Goal: Information Seeking & Learning: Learn about a topic

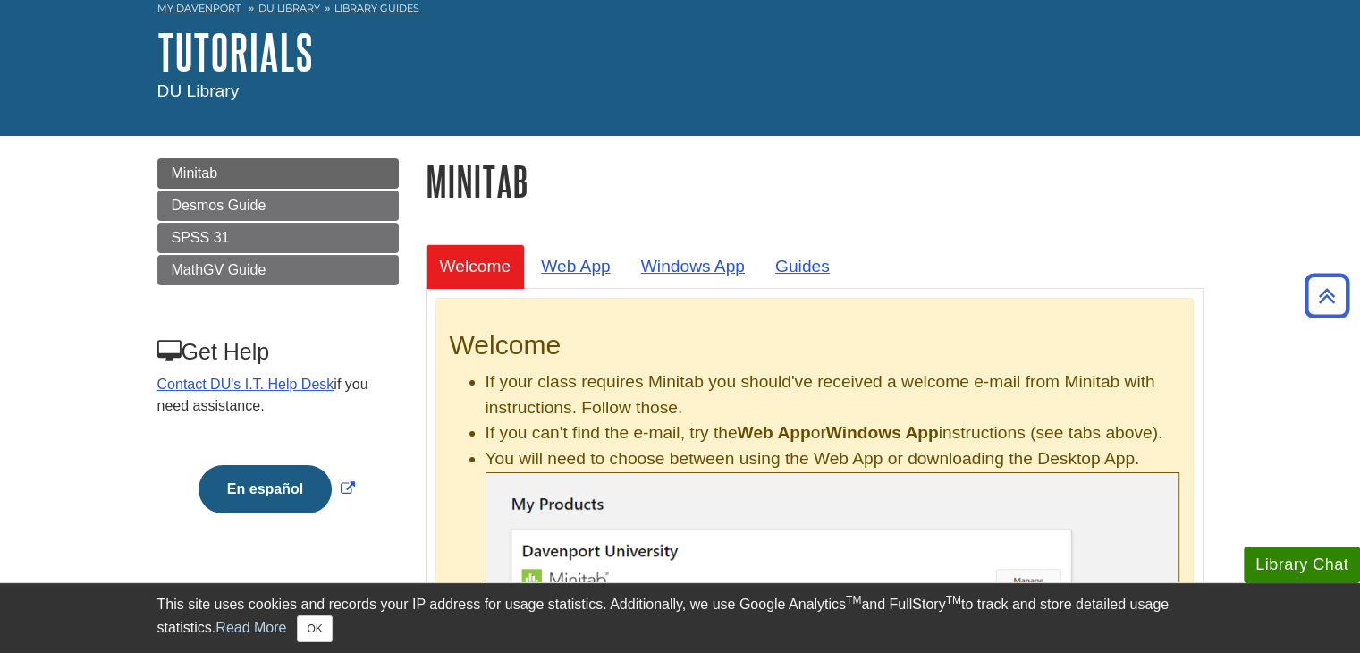
scroll to position [16, 0]
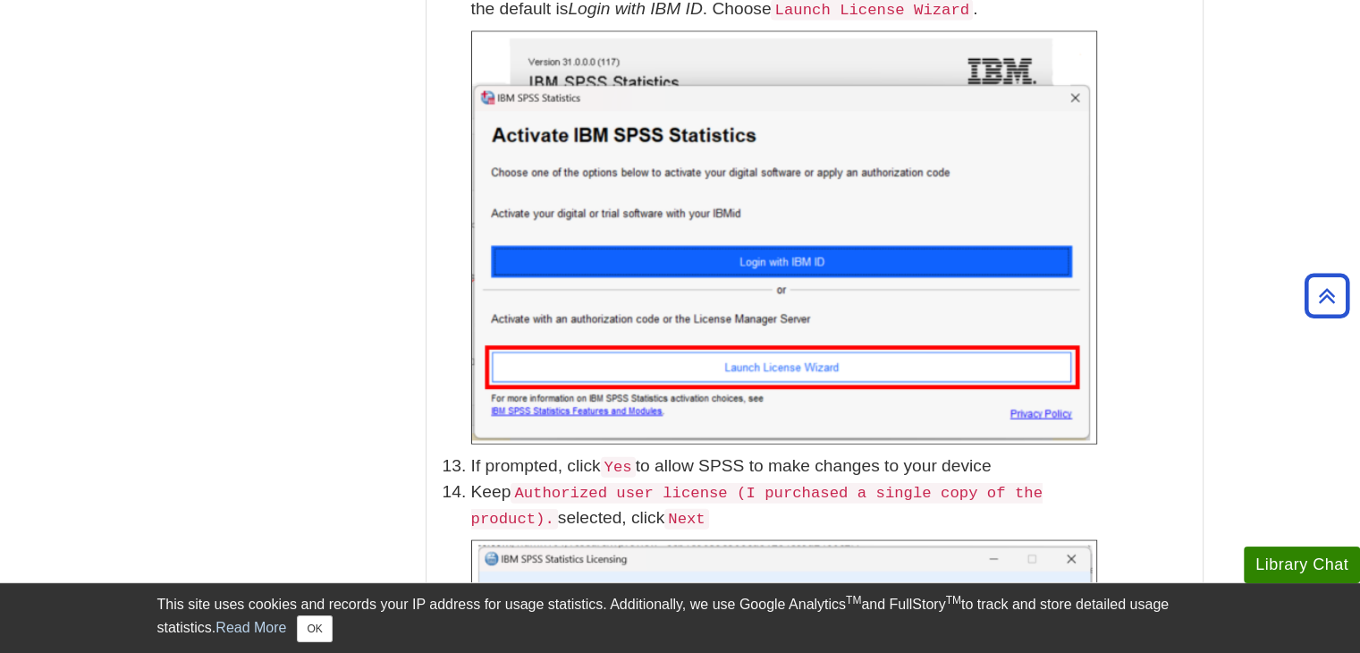
scroll to position [3916, 0]
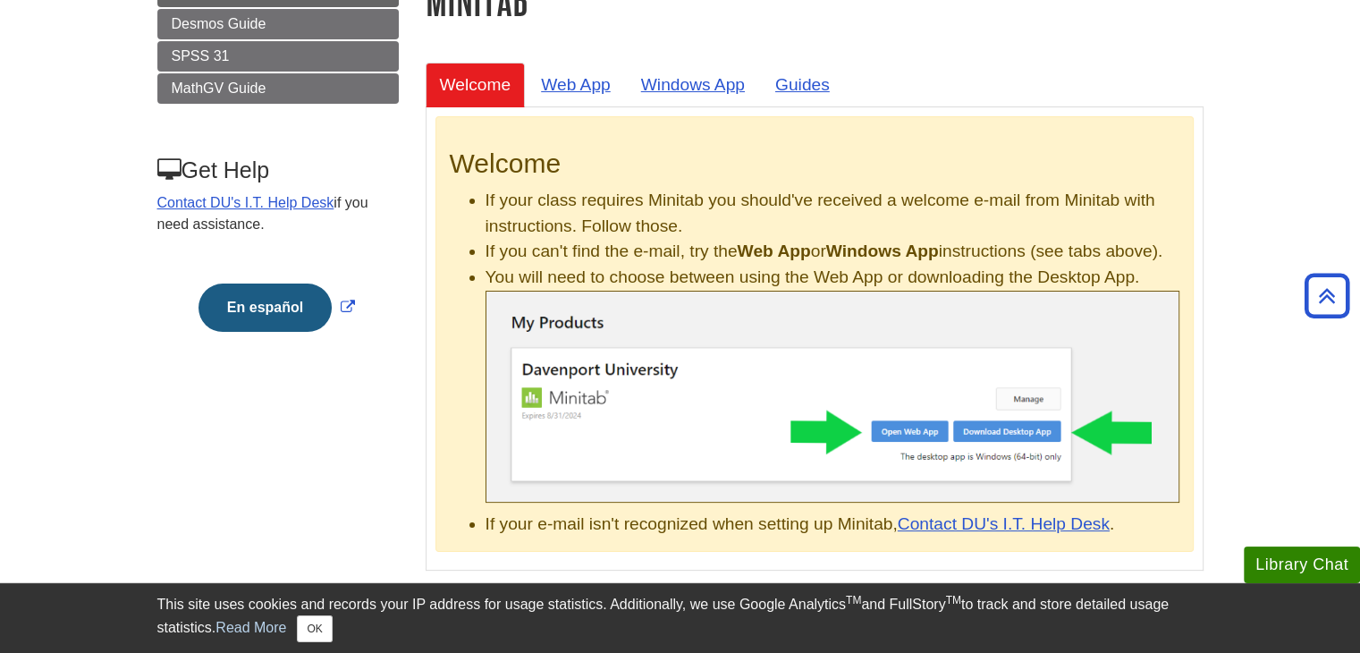
scroll to position [269, 0]
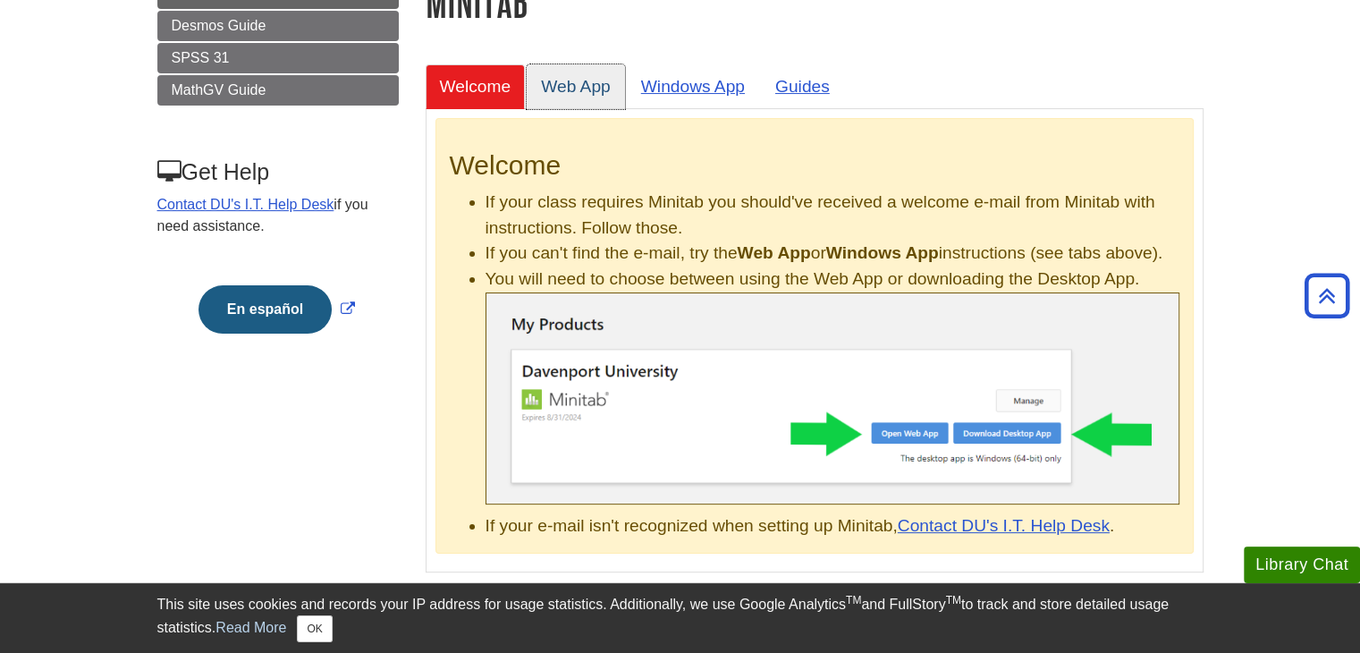
click at [590, 97] on link "Web App" at bounding box center [576, 86] width 98 height 44
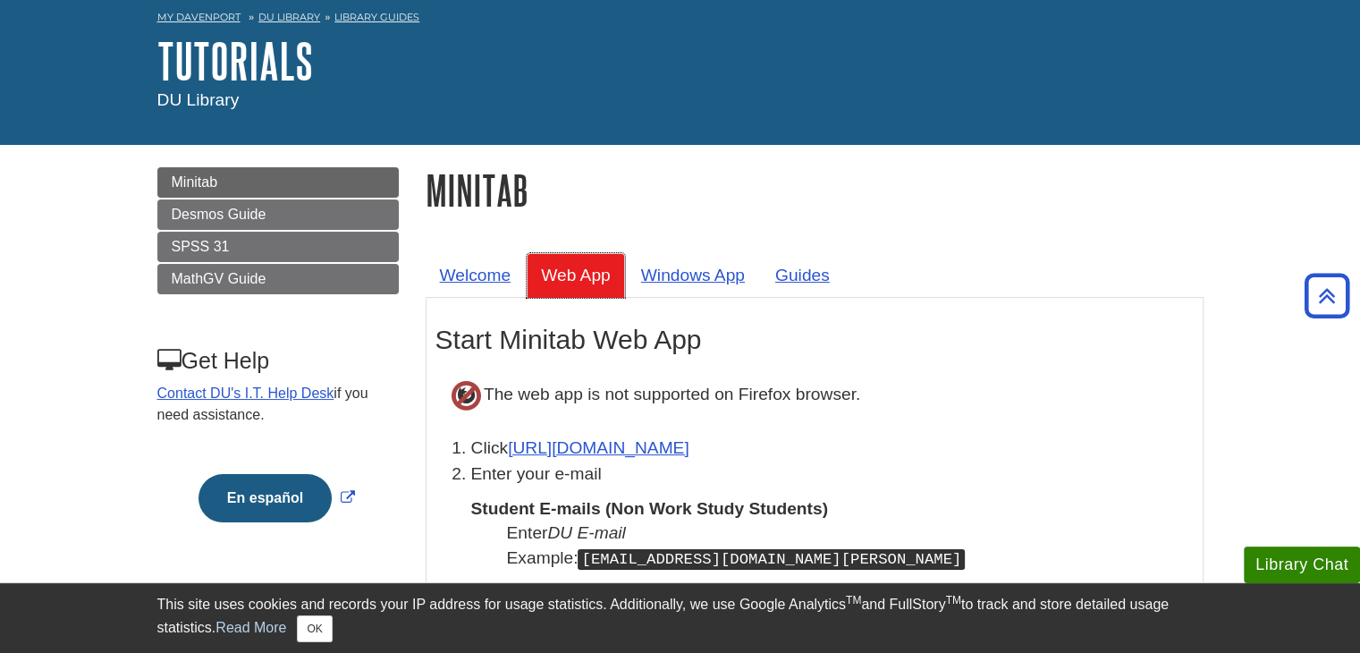
scroll to position [0, 0]
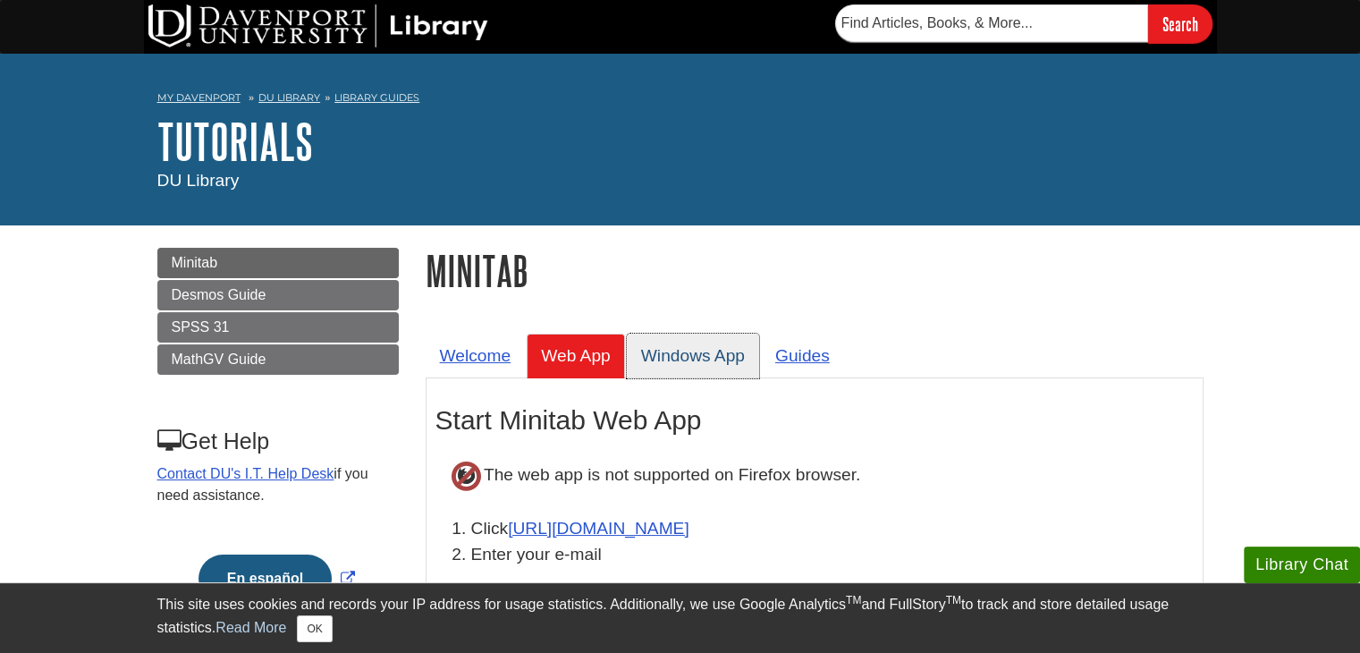
click at [673, 351] on link "Windows App" at bounding box center [693, 355] width 132 height 44
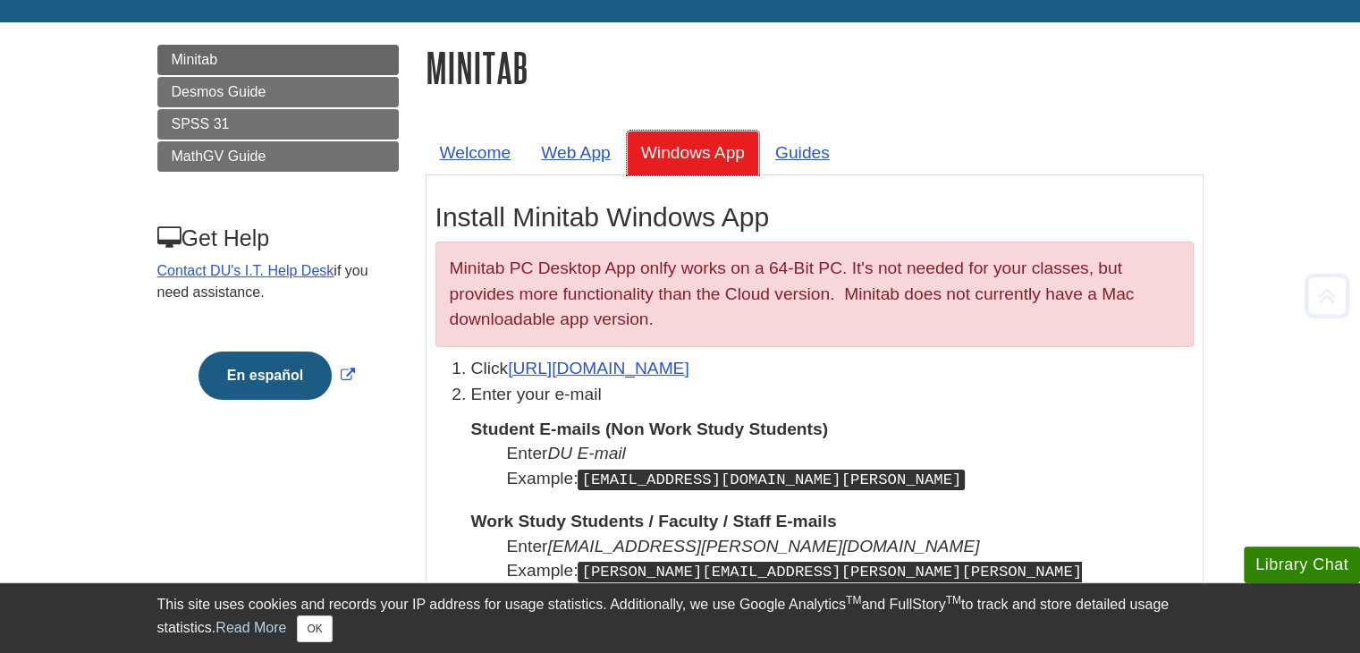
scroll to position [204, 0]
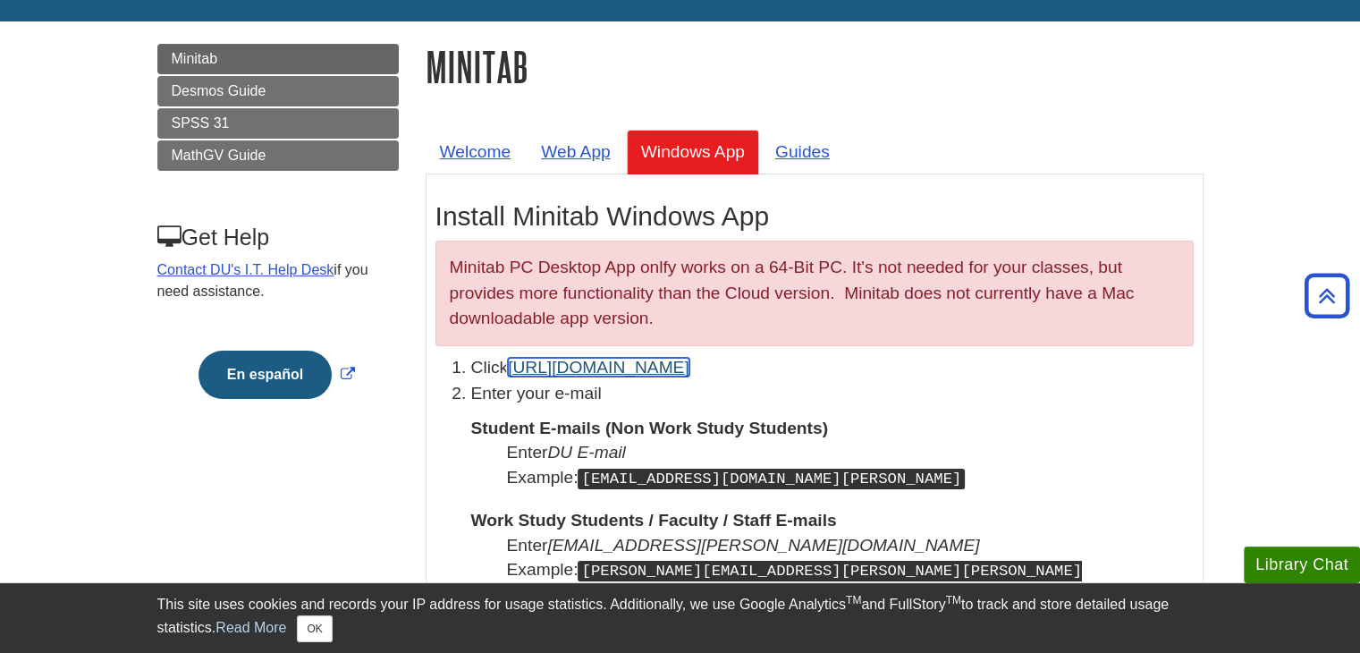
click at [627, 362] on link "https://app.minitab.com" at bounding box center [598, 367] width 181 height 19
click at [660, 373] on link "https://app.minitab.com" at bounding box center [598, 367] width 181 height 19
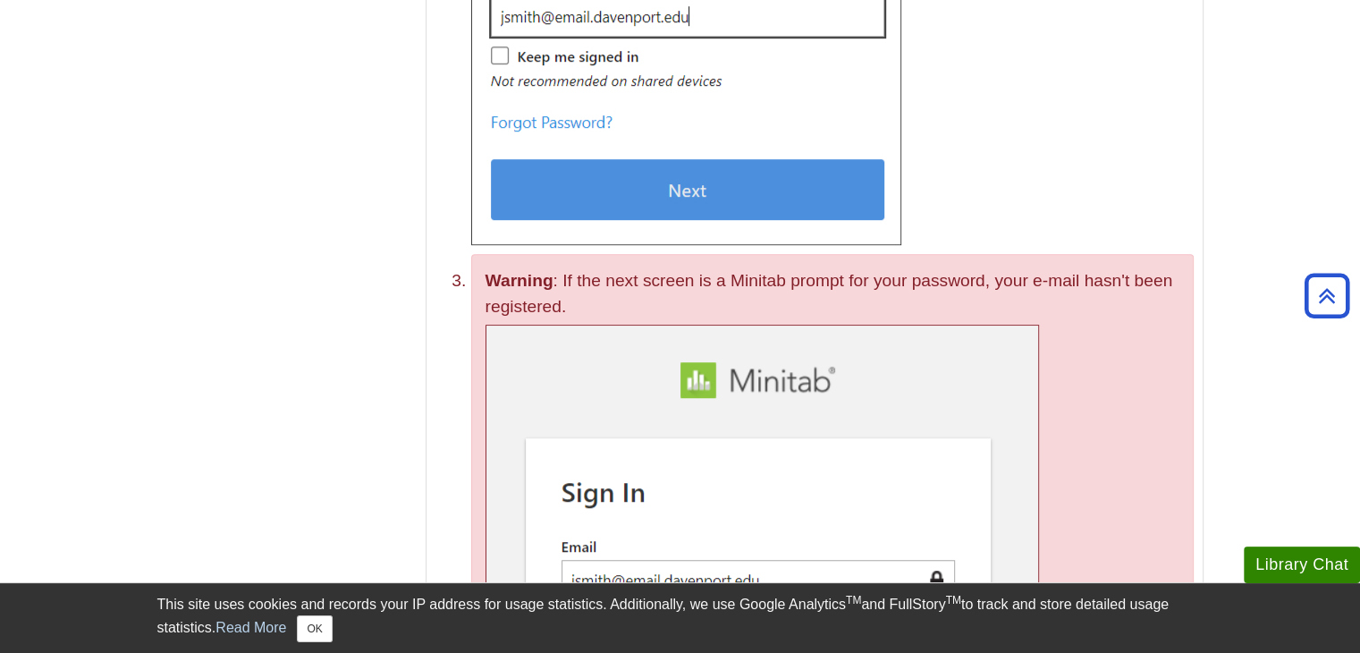
scroll to position [1058, 0]
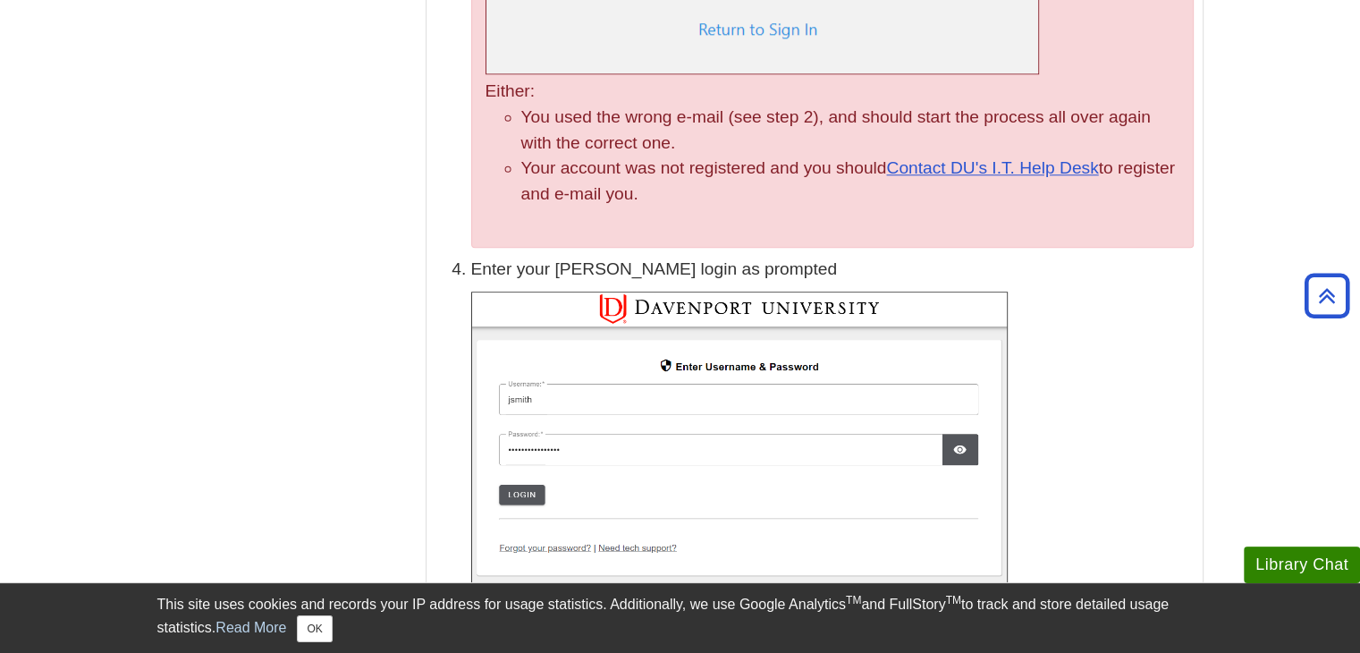
scroll to position [1774, 0]
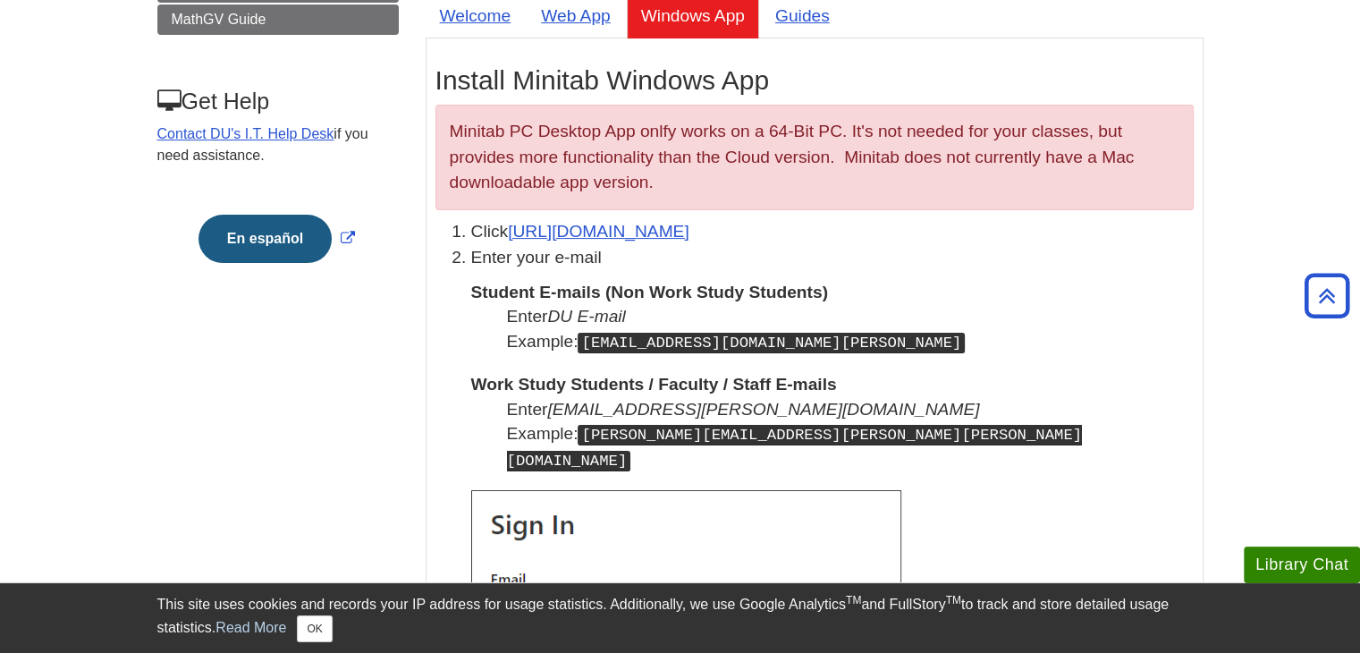
scroll to position [331, 0]
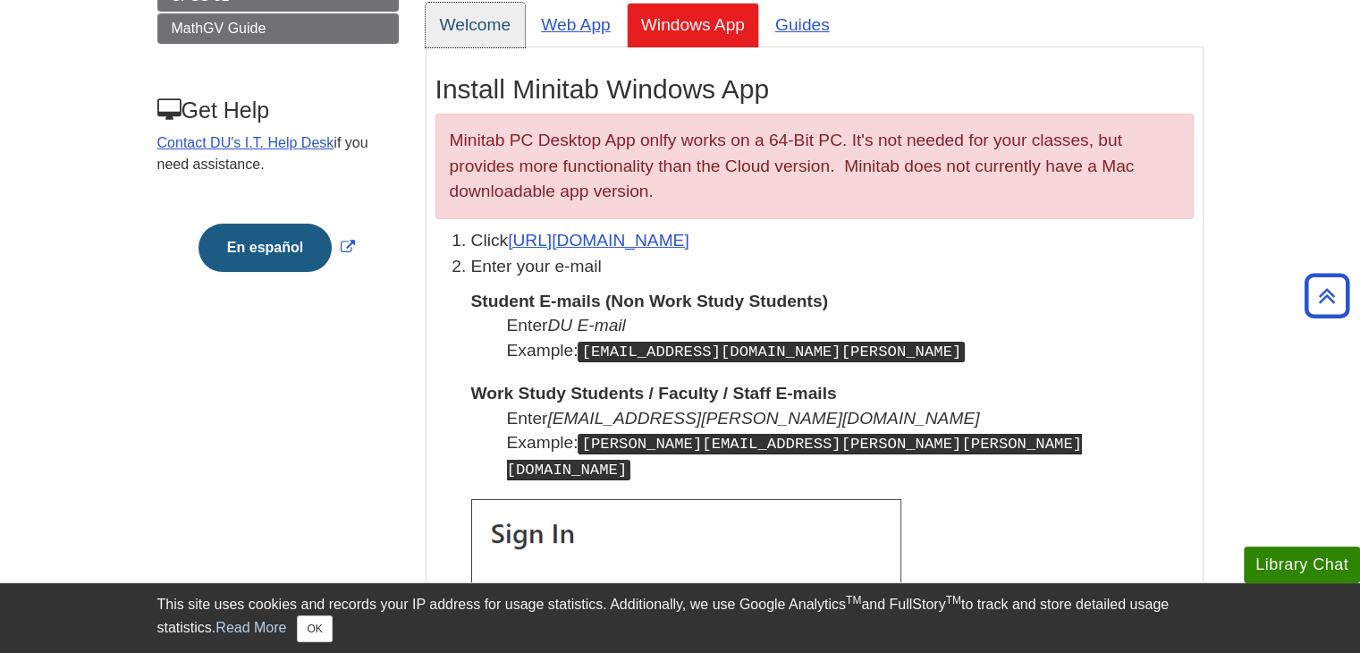
click at [485, 38] on link "Welcome" at bounding box center [476, 25] width 100 height 44
